Goal: Navigation & Orientation: Find specific page/section

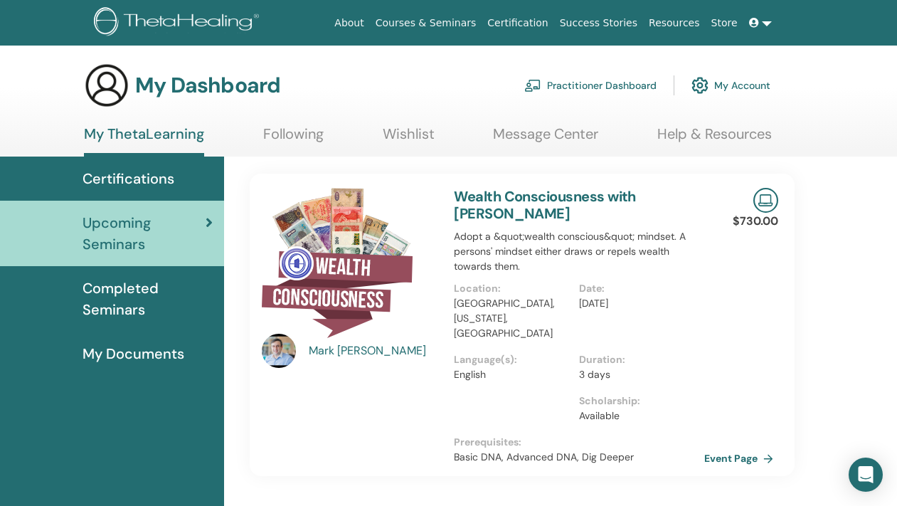
click at [134, 9] on img at bounding box center [179, 23] width 170 height 32
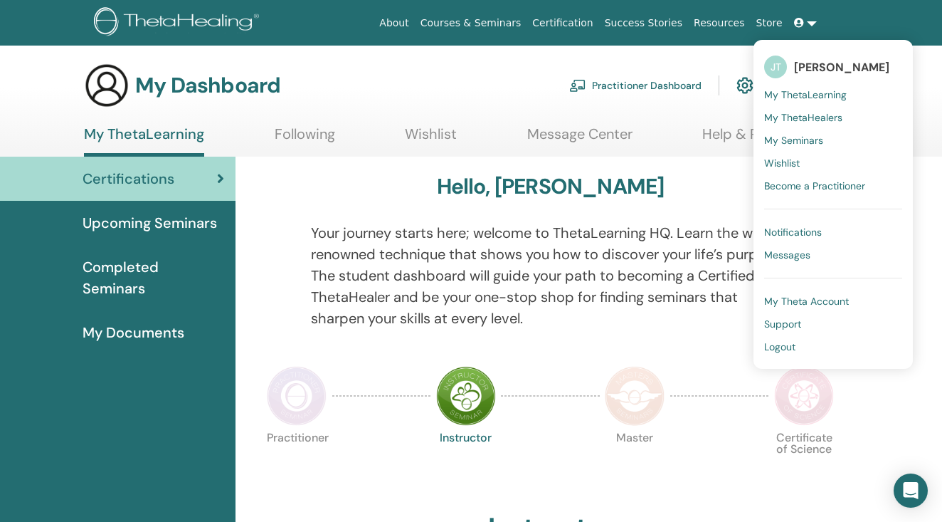
click at [174, 142] on link "My ThetaLearning" at bounding box center [144, 140] width 120 height 31
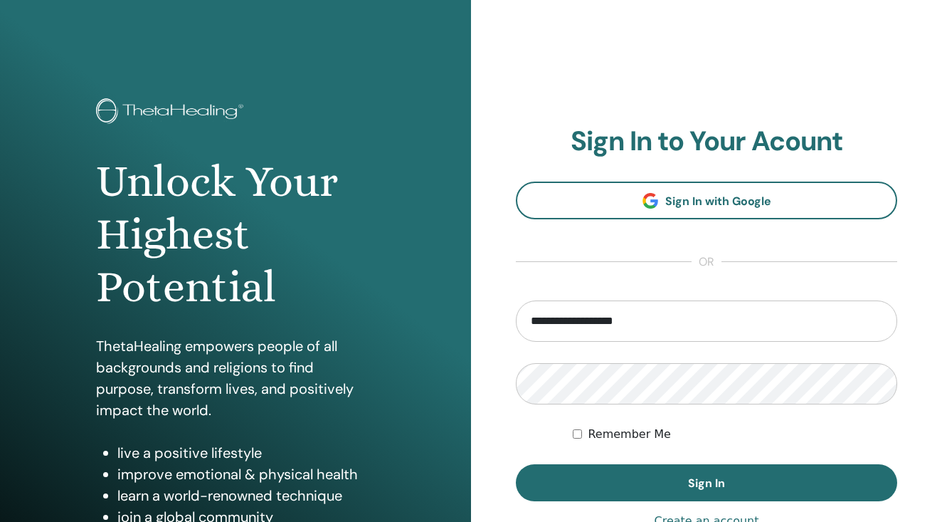
type input "**********"
click at [516, 464] on button "Sign In" at bounding box center [706, 482] width 381 height 37
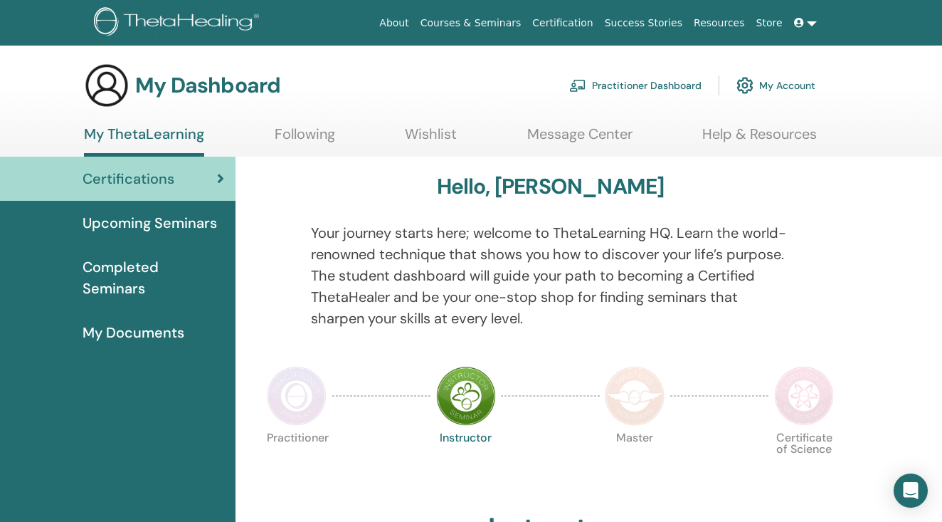
click at [159, 310] on link "My Documents" at bounding box center [118, 332] width 236 height 44
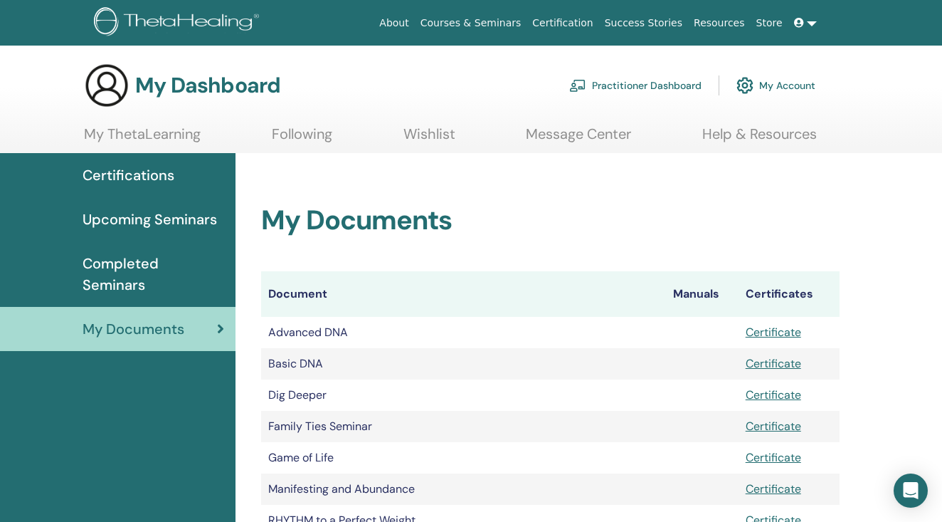
click at [172, 217] on span "Upcoming Seminars" at bounding box center [150, 219] width 135 height 21
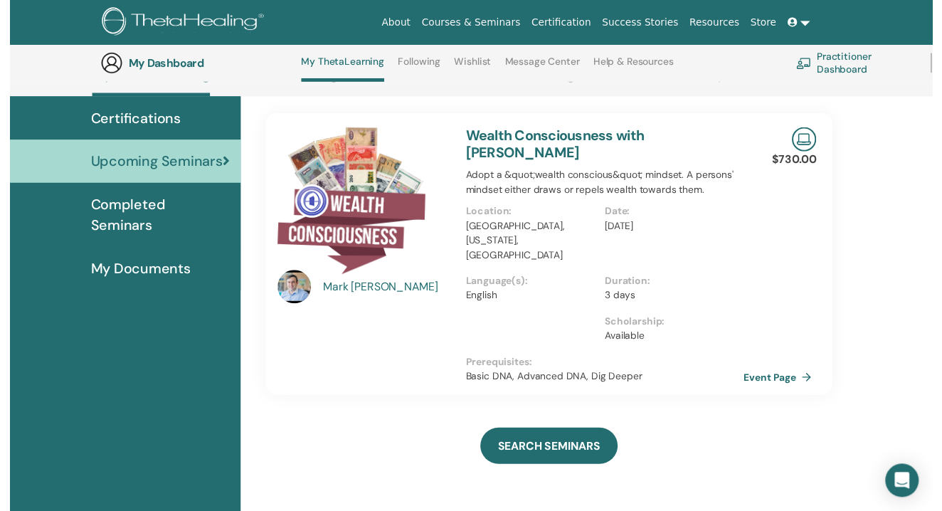
scroll to position [137, 0]
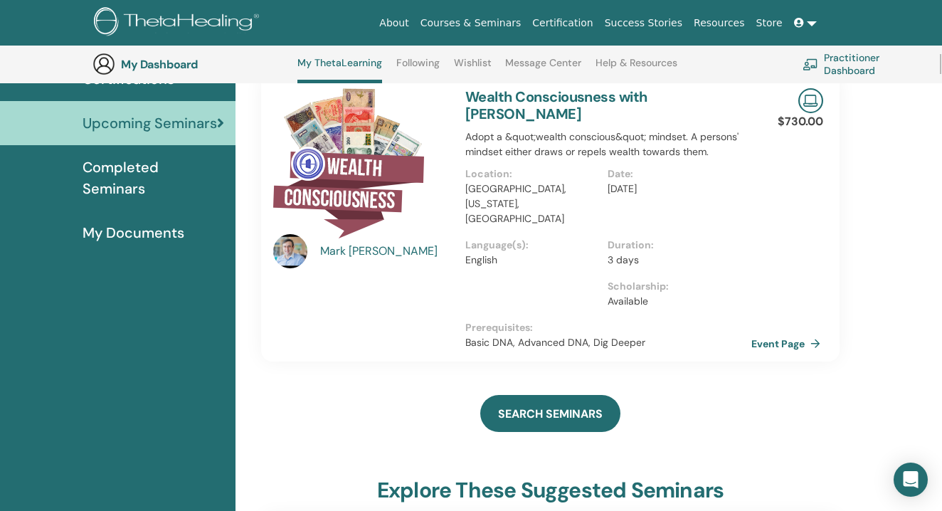
click at [796, 333] on link "Event Page" at bounding box center [789, 343] width 75 height 21
click at [157, 164] on span "Completed Seminars" at bounding box center [154, 178] width 142 height 43
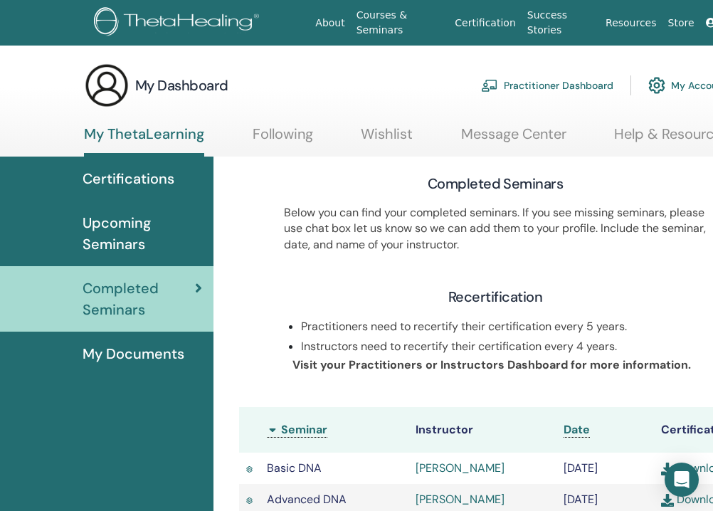
click at [507, 135] on link "Message Center" at bounding box center [513, 139] width 105 height 28
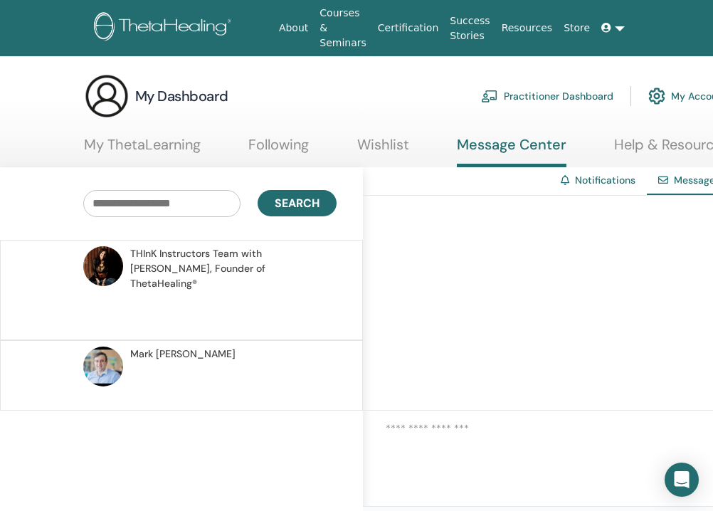
click at [589, 179] on link "Notifications" at bounding box center [605, 180] width 60 height 13
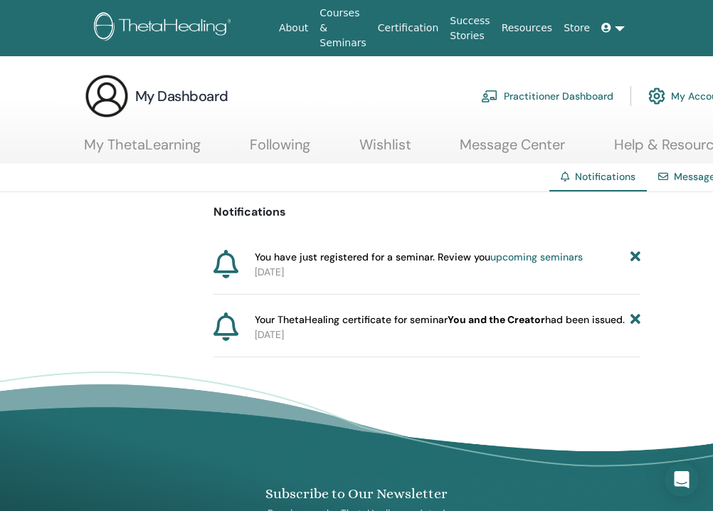
click at [186, 29] on img at bounding box center [165, 28] width 142 height 32
